Goal: Information Seeking & Learning: Stay updated

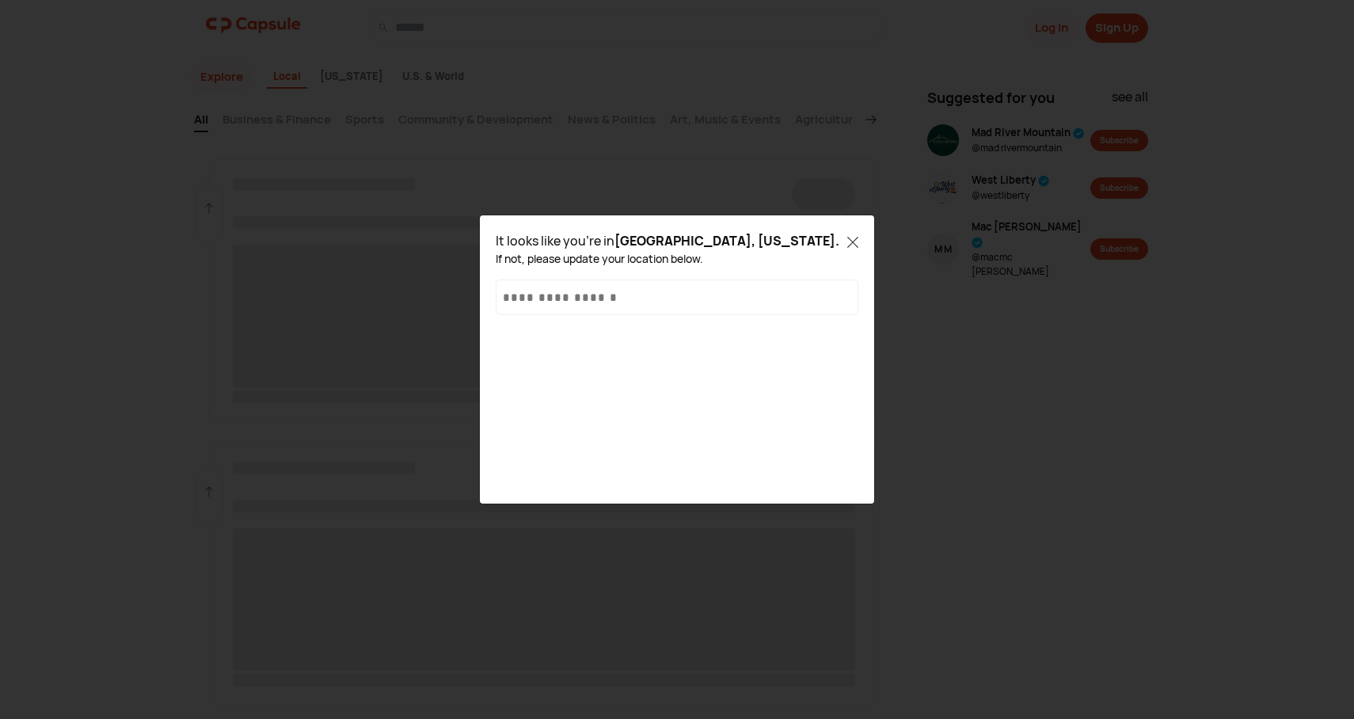
click at [781, 295] on input "text" at bounding box center [677, 297] width 349 height 17
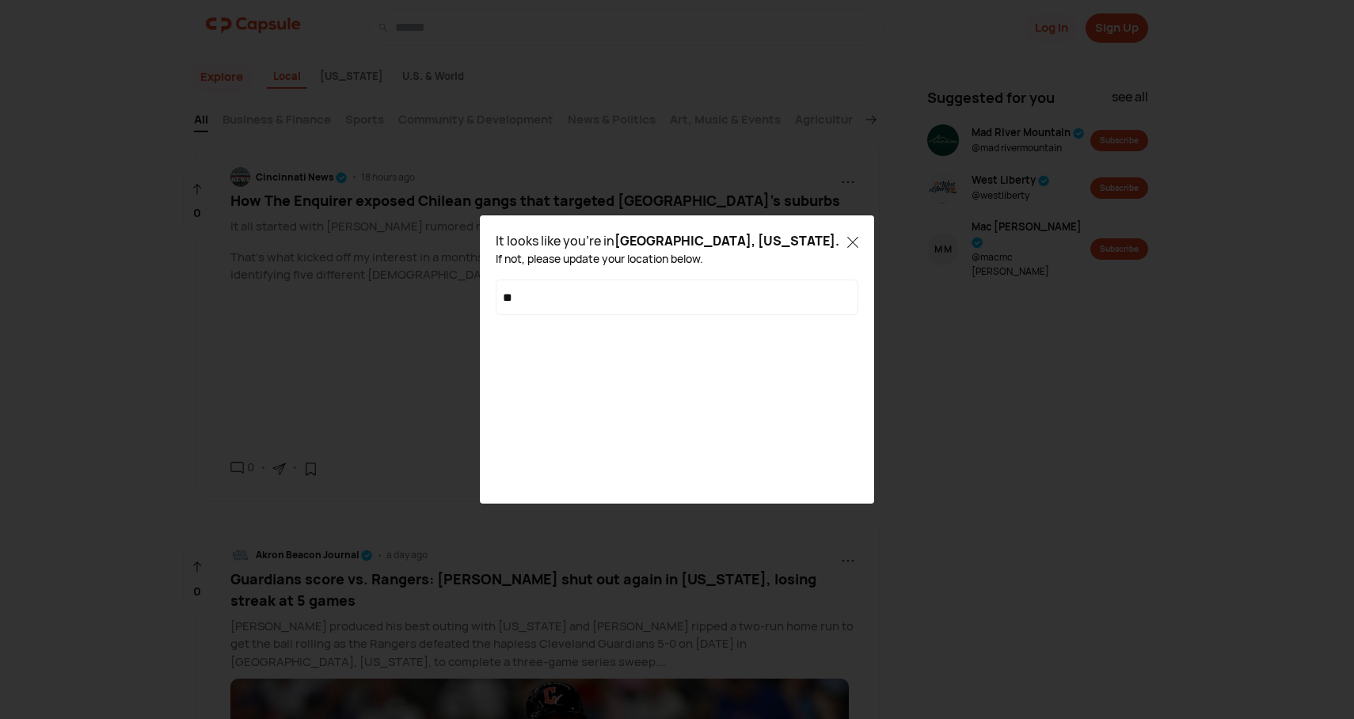
type input "*"
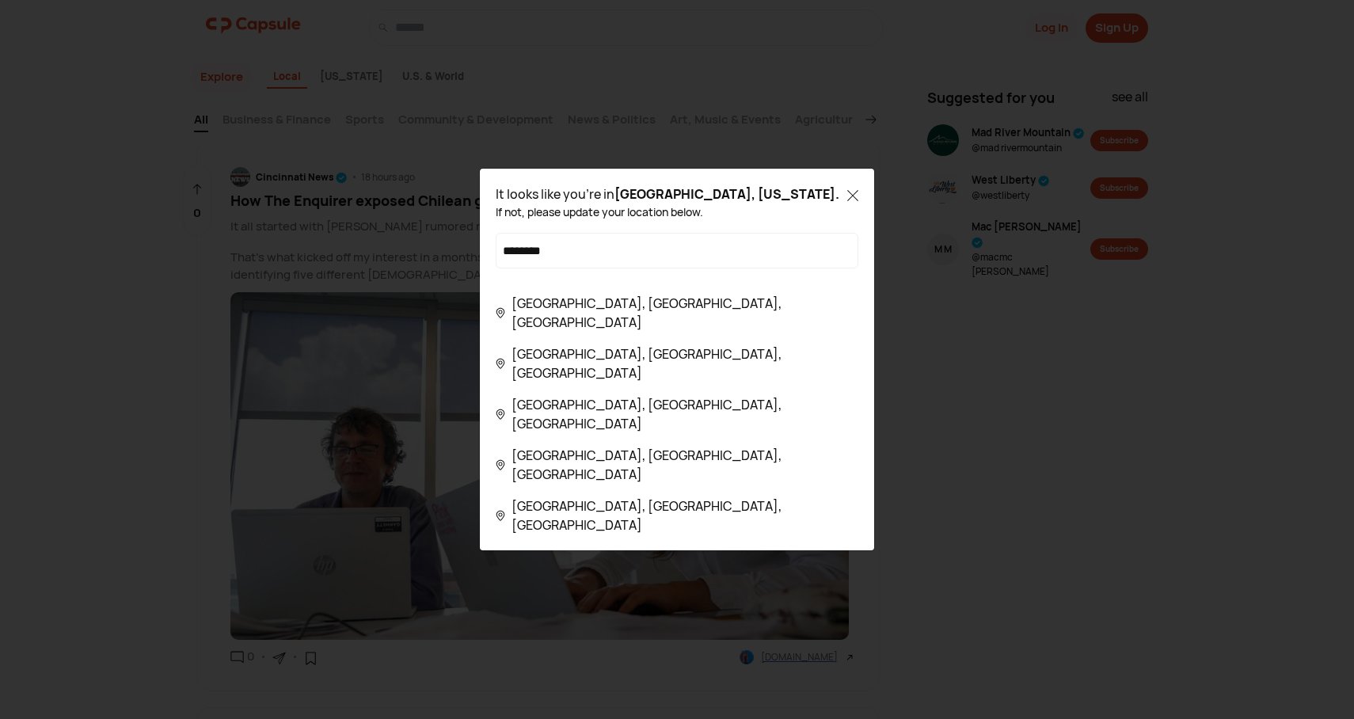
click at [642, 422] on div "[GEOGRAPHIC_DATA], [GEOGRAPHIC_DATA], [GEOGRAPHIC_DATA]" at bounding box center [677, 414] width 363 height 38
type input "**********"
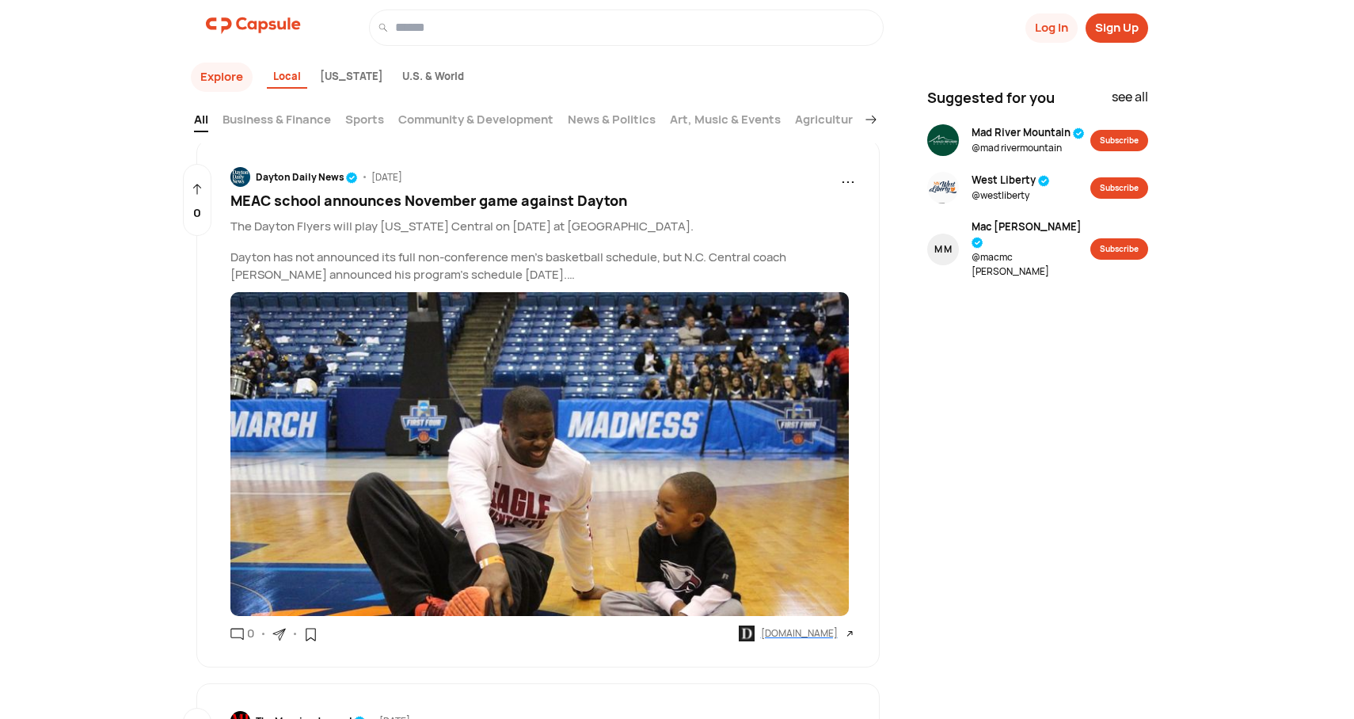
click at [313, 115] on link "Business & Finance" at bounding box center [277, 121] width 109 height 21
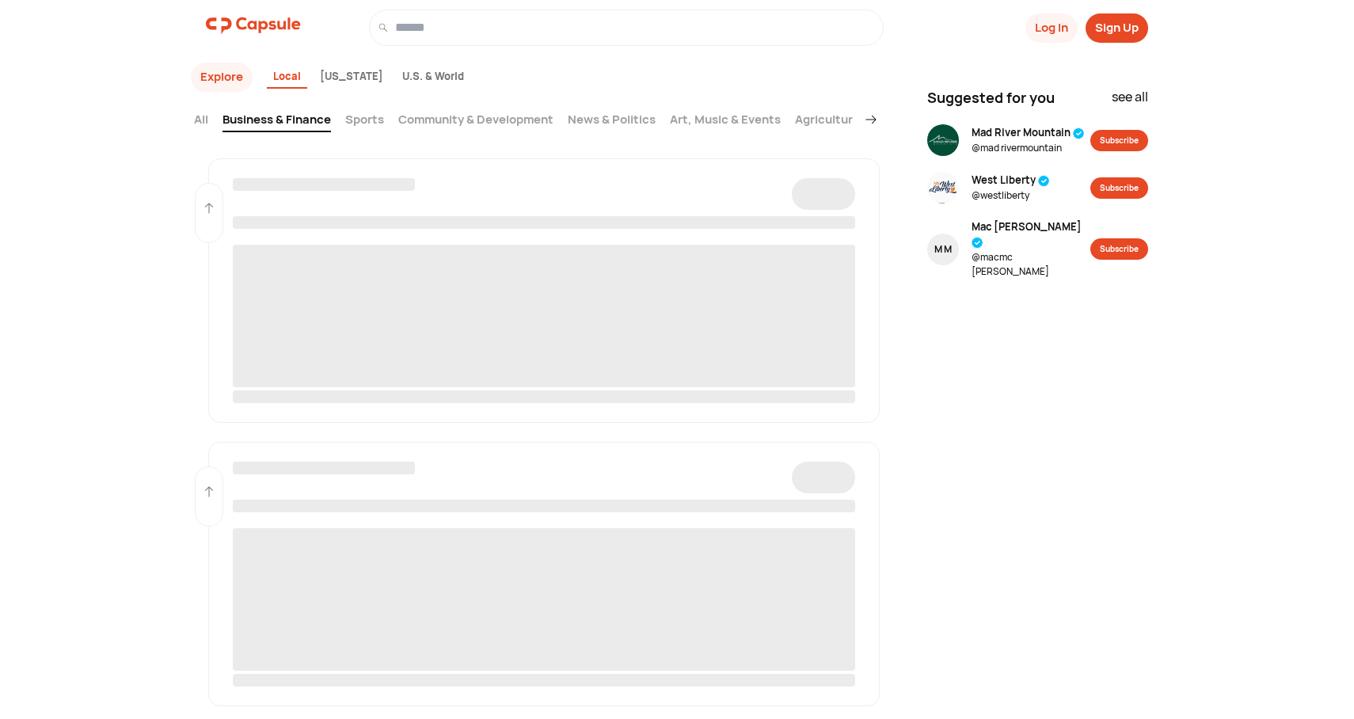
click at [872, 120] on icon at bounding box center [871, 119] width 11 height 11
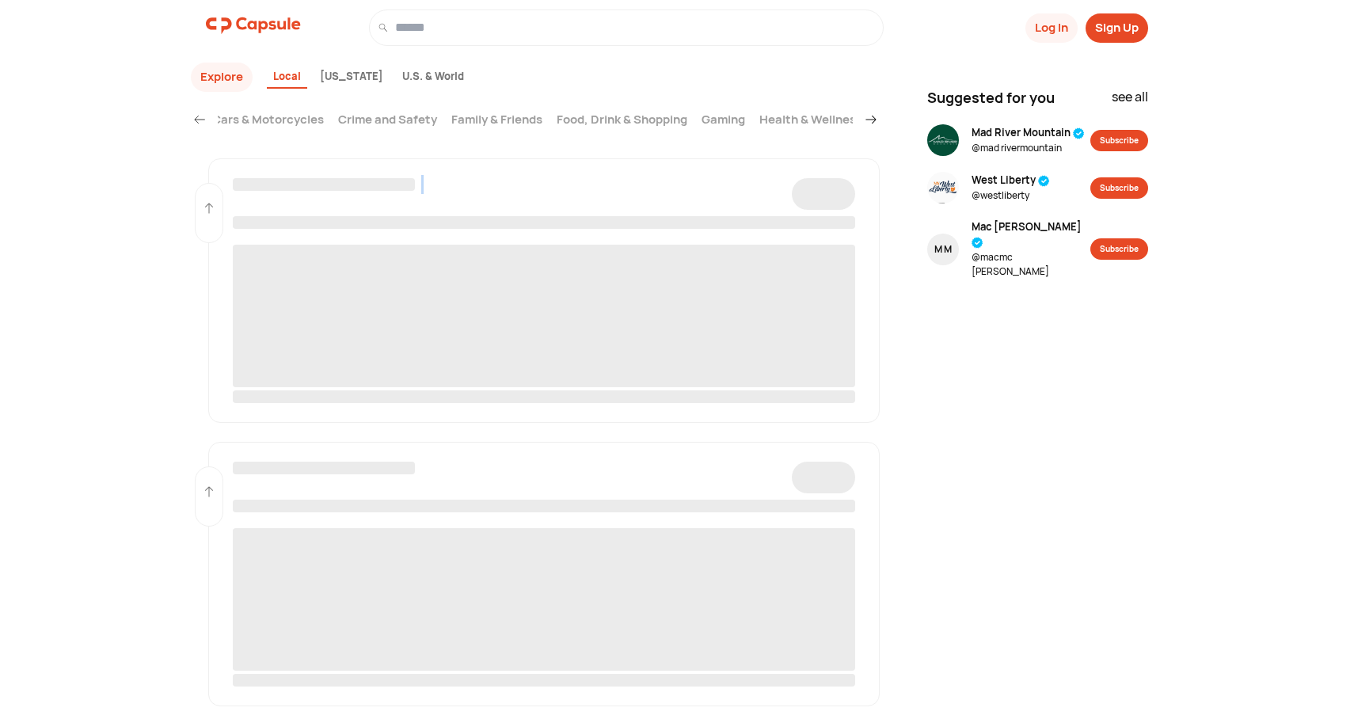
click at [872, 120] on icon at bounding box center [871, 119] width 11 height 11
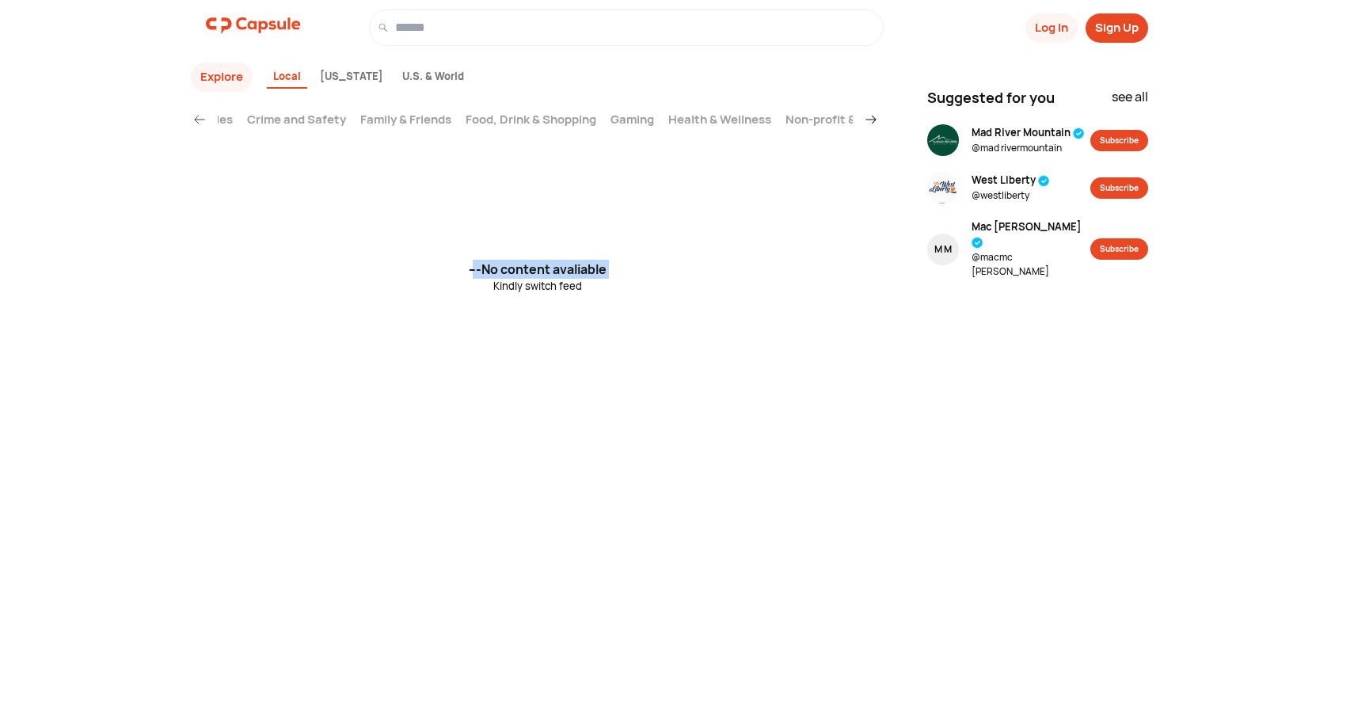
click at [872, 120] on icon at bounding box center [871, 119] width 11 height 11
click at [286, 123] on link "Business & Finance" at bounding box center [277, 121] width 109 height 21
click at [208, 113] on div "All Business & Finance Sports Community & Development News & Politics Art, Musi…" at bounding box center [523, 119] width 659 height 28
click at [201, 123] on link "All" at bounding box center [201, 121] width 14 height 21
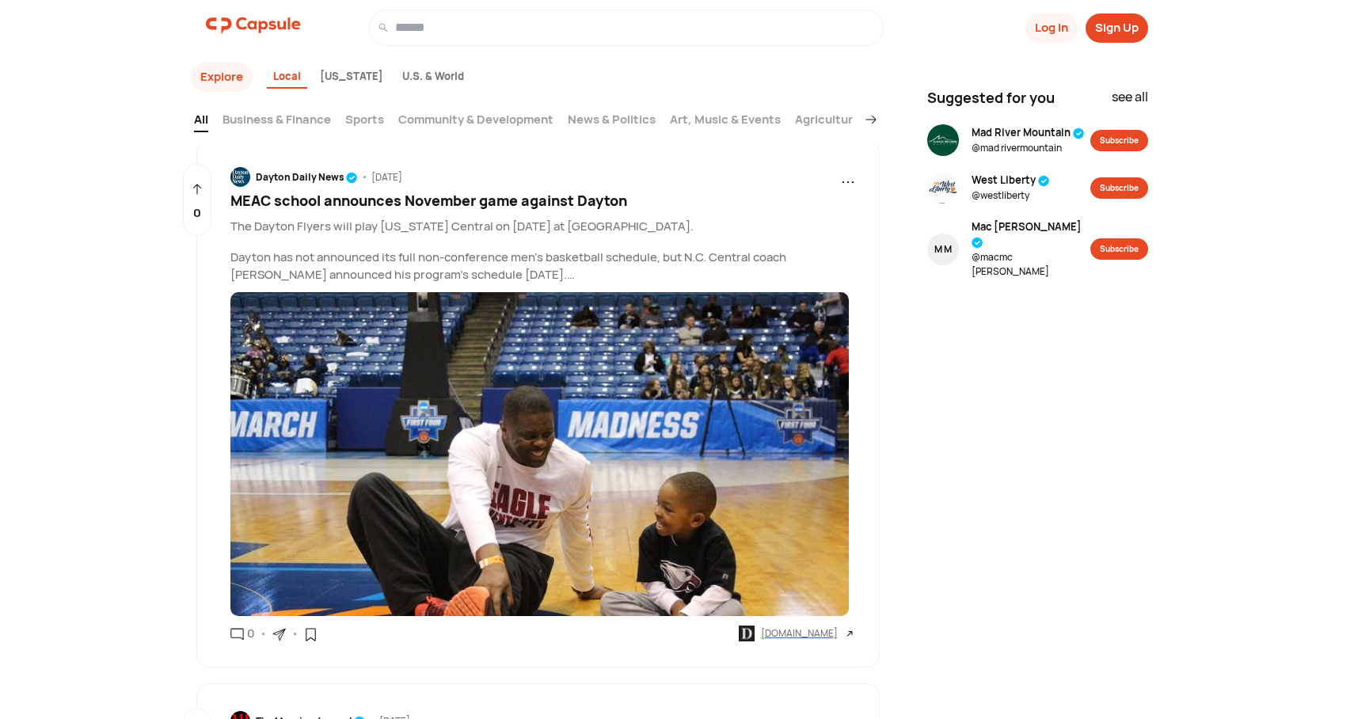
click at [376, 129] on link "Sports" at bounding box center [364, 121] width 39 height 21
